Goal: Complete application form

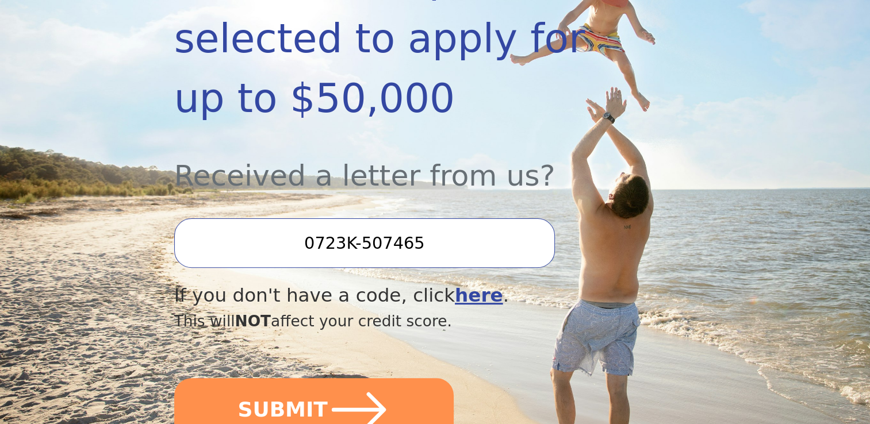
scroll to position [324, 0]
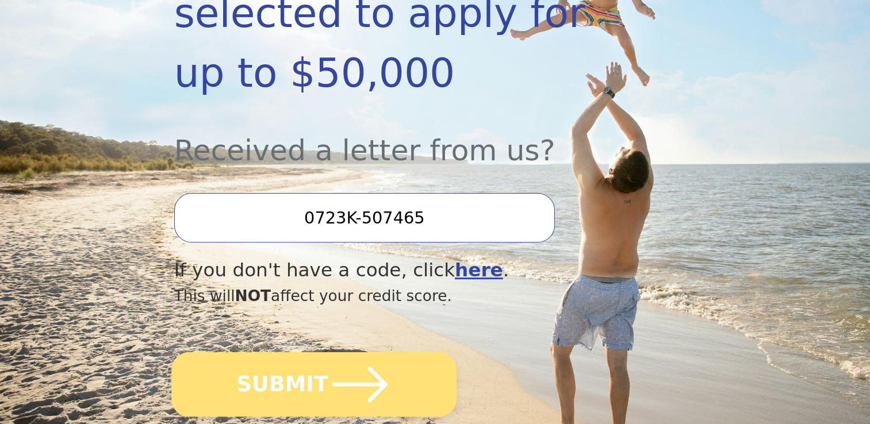
click at [316, 353] on button "SUBMIT" at bounding box center [313, 385] width 285 height 64
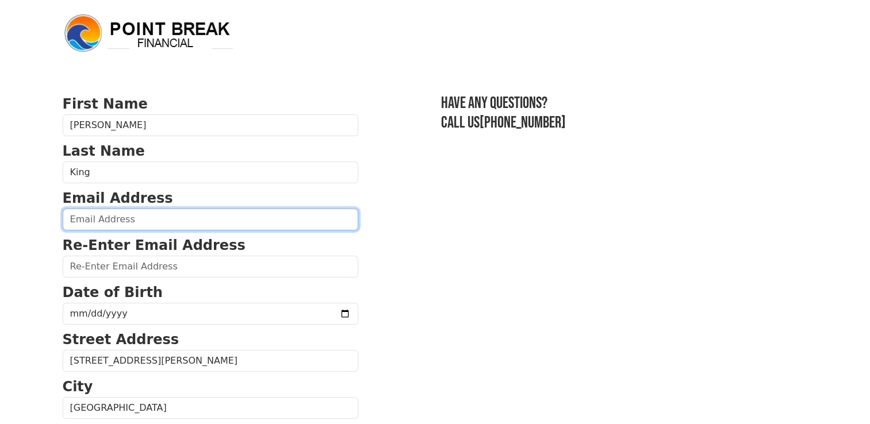
click at [81, 213] on input "email" at bounding box center [211, 220] width 296 height 22
type input "arleenking@gmail.com"
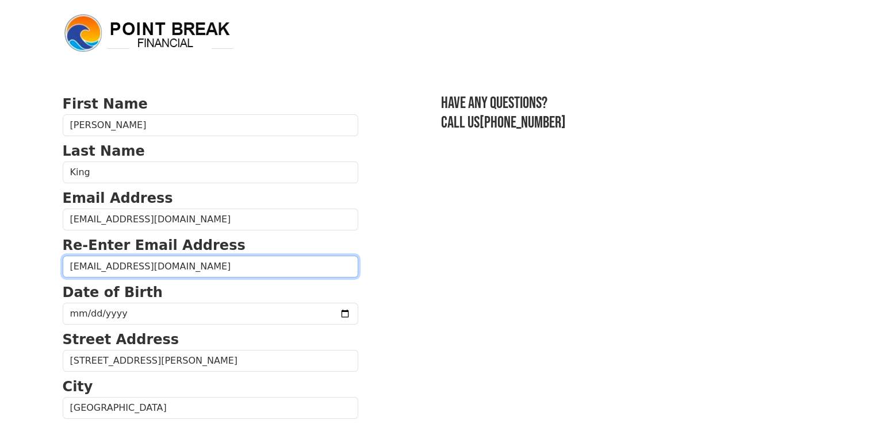
type input "arleenking@gmail.com"
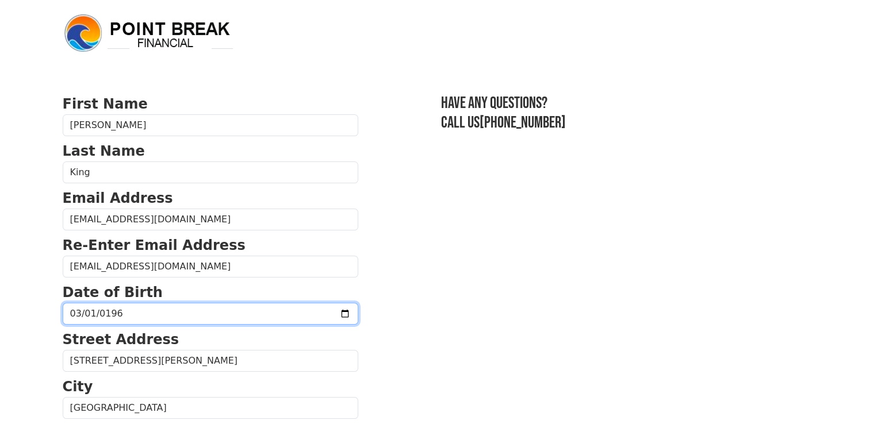
type input "1961-03-01"
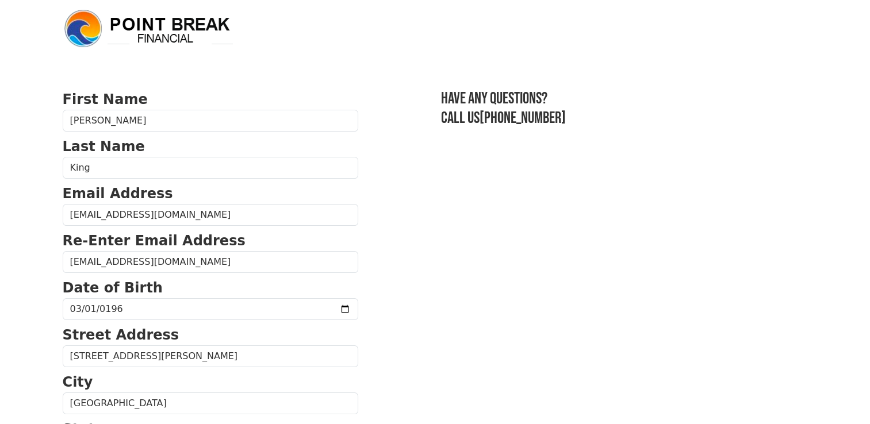
click at [26, 342] on body "First Name Arleen Last Name King Email Address arleenking@gmail.com Re-Enter Em…" at bounding box center [435, 207] width 870 height 424
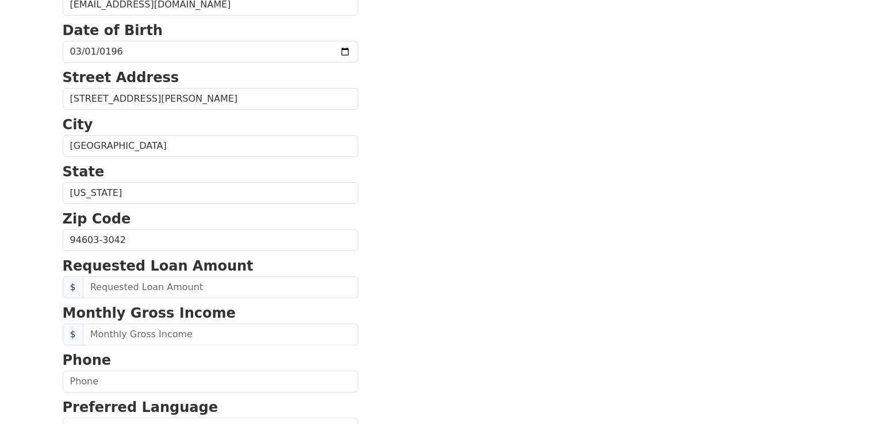
scroll to position [260, 0]
